Goal: Check status

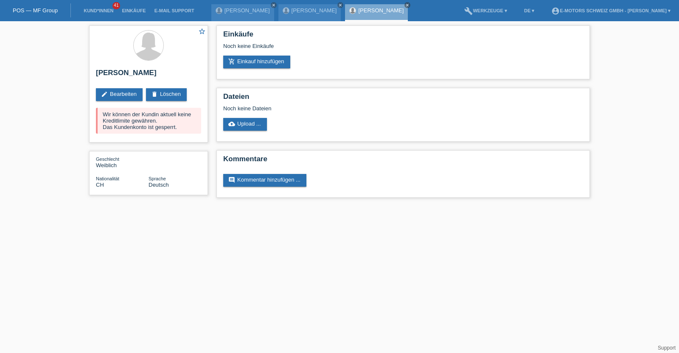
click at [391, 206] on html "POS — MF Group Kund*innen 41 Einkäufe E-Mail Support Budimka Brandes close close" at bounding box center [339, 103] width 679 height 206
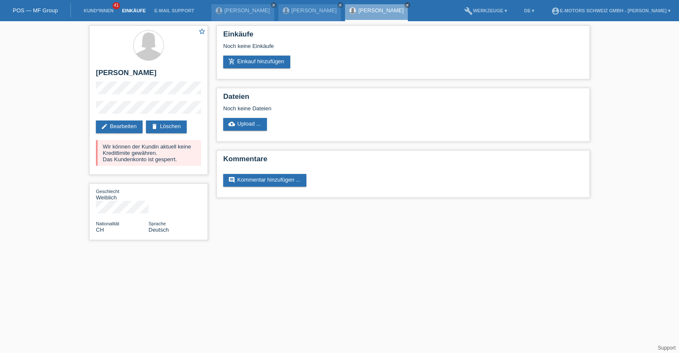
click at [129, 12] on link "Einkäufe" at bounding box center [134, 10] width 32 height 5
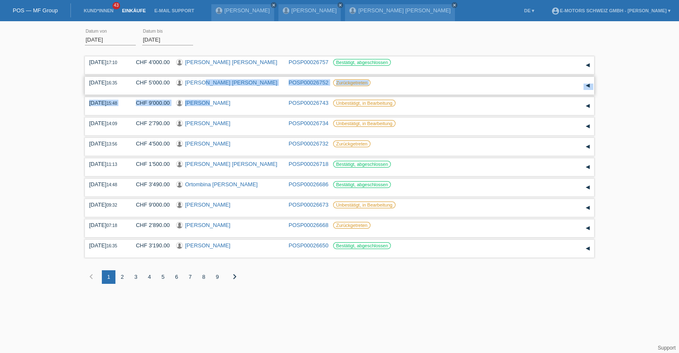
drag, startPoint x: 210, startPoint y: 98, endPoint x: 202, endPoint y: 87, distance: 13.5
click at [202, 87] on div "28.08.2025 17:10 CHF 4'000.00 Dary Starlin Morillo Parra POSP00026757" at bounding box center [339, 175] width 509 height 242
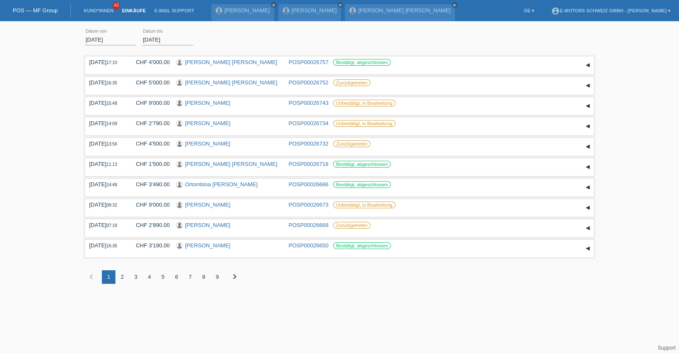
click at [199, 43] on div "Übernehmen" at bounding box center [222, 39] width 46 height 12
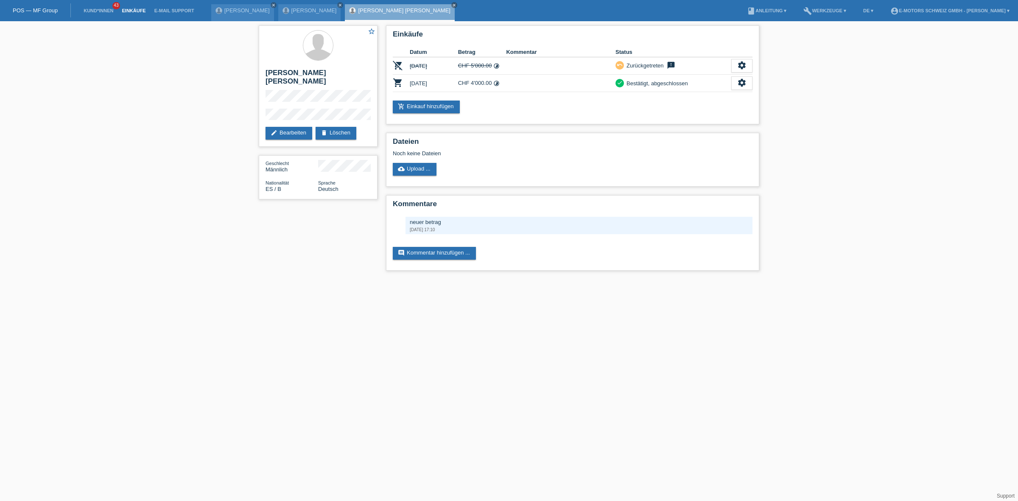
click at [126, 10] on link "Einkäufe" at bounding box center [134, 10] width 32 height 5
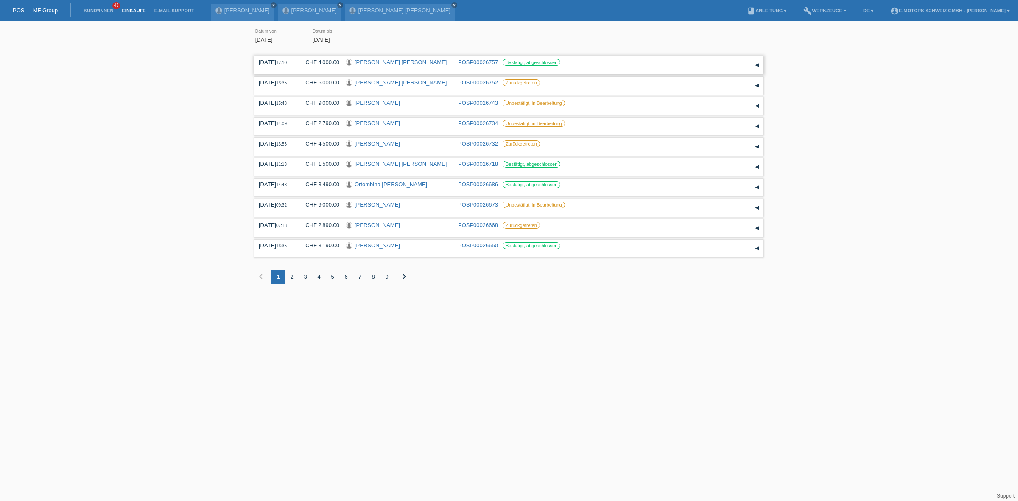
click at [376, 62] on link "[PERSON_NAME] [PERSON_NAME]" at bounding box center [401, 62] width 92 height 6
